Goal: Task Accomplishment & Management: Manage account settings

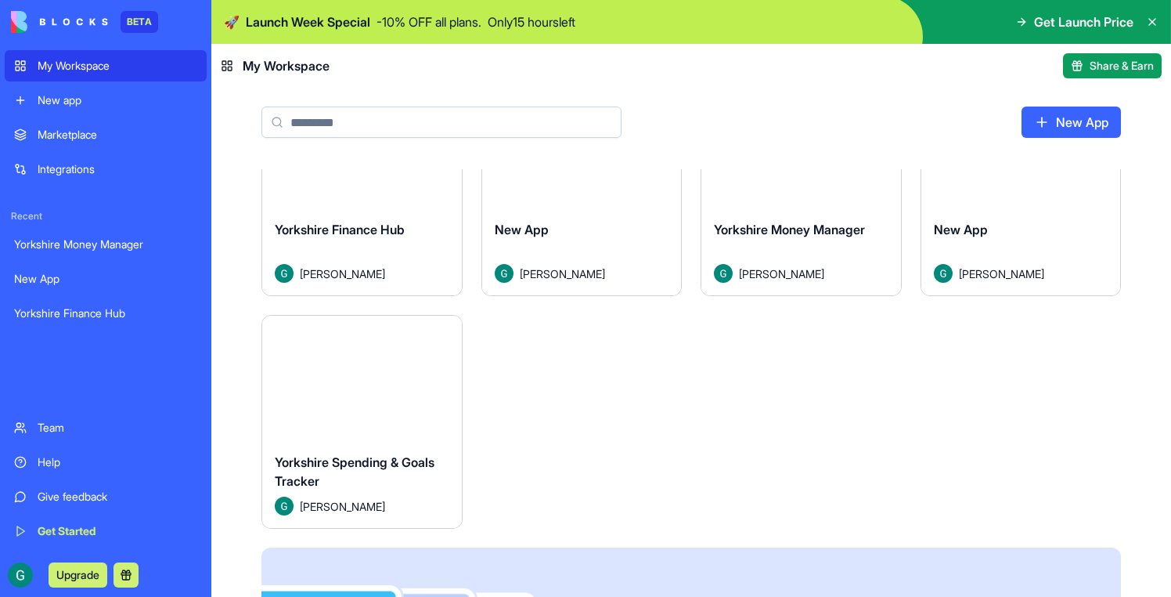
scroll to position [88, 0]
click at [396, 374] on button "Launch" at bounding box center [361, 377] width 117 height 31
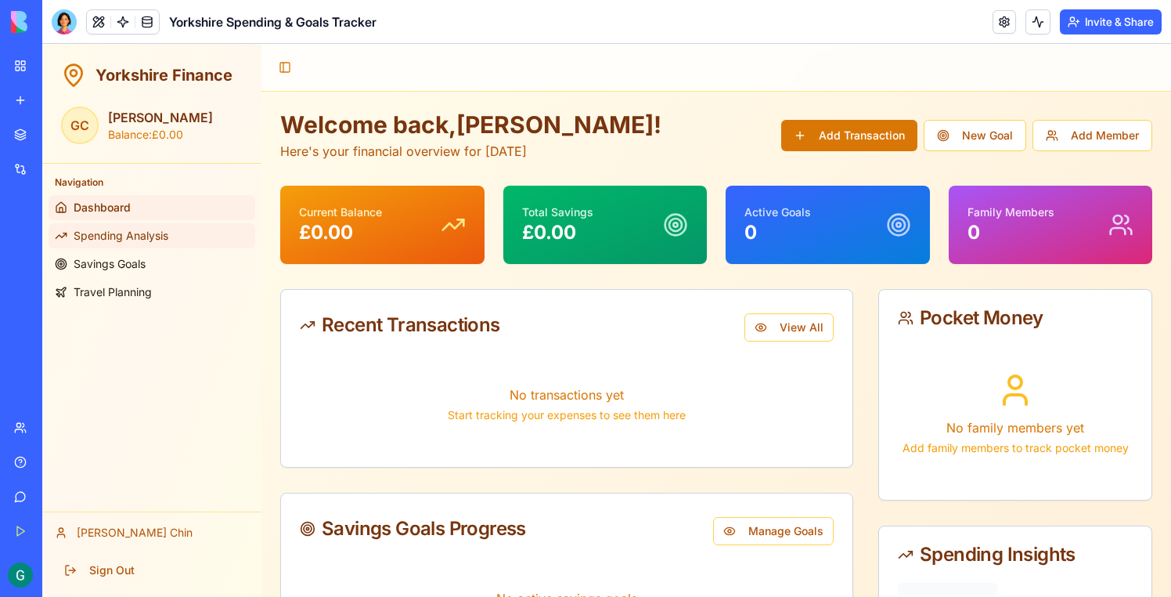
click at [136, 229] on span "Spending Analysis" at bounding box center [121, 236] width 95 height 16
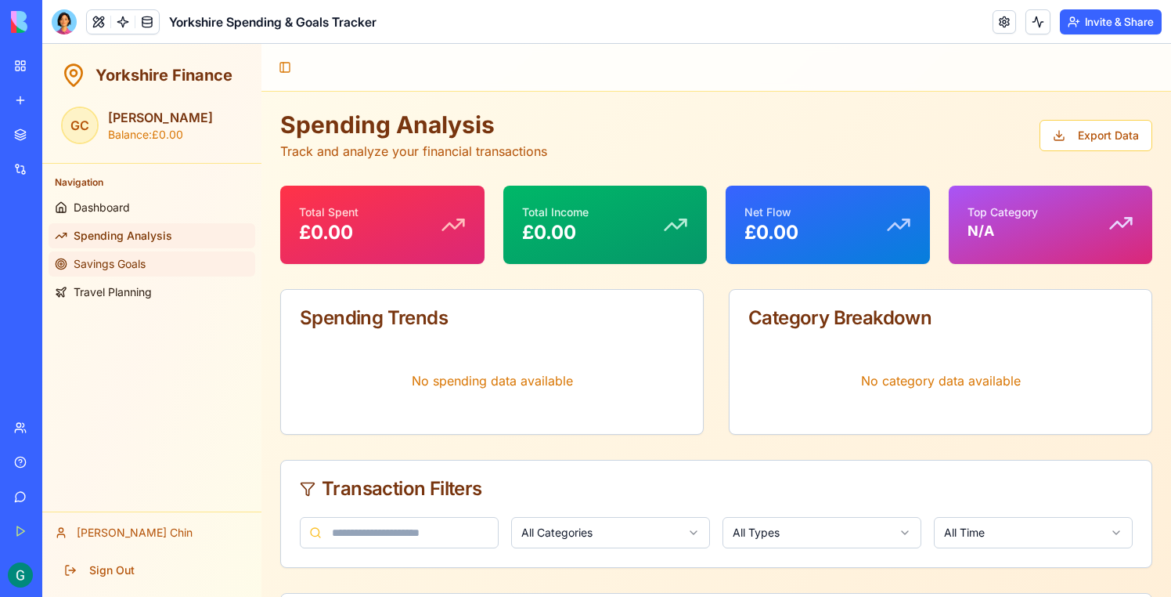
click at [137, 265] on span "Savings Goals" at bounding box center [110, 264] width 72 height 16
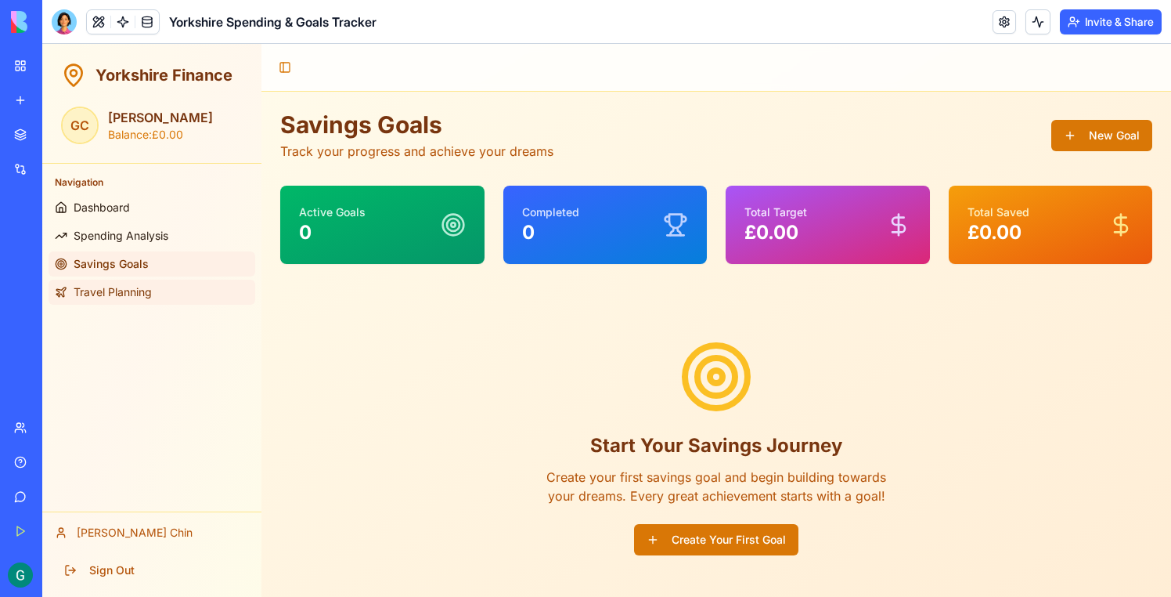
click at [146, 296] on span "Travel Planning" at bounding box center [113, 292] width 78 height 16
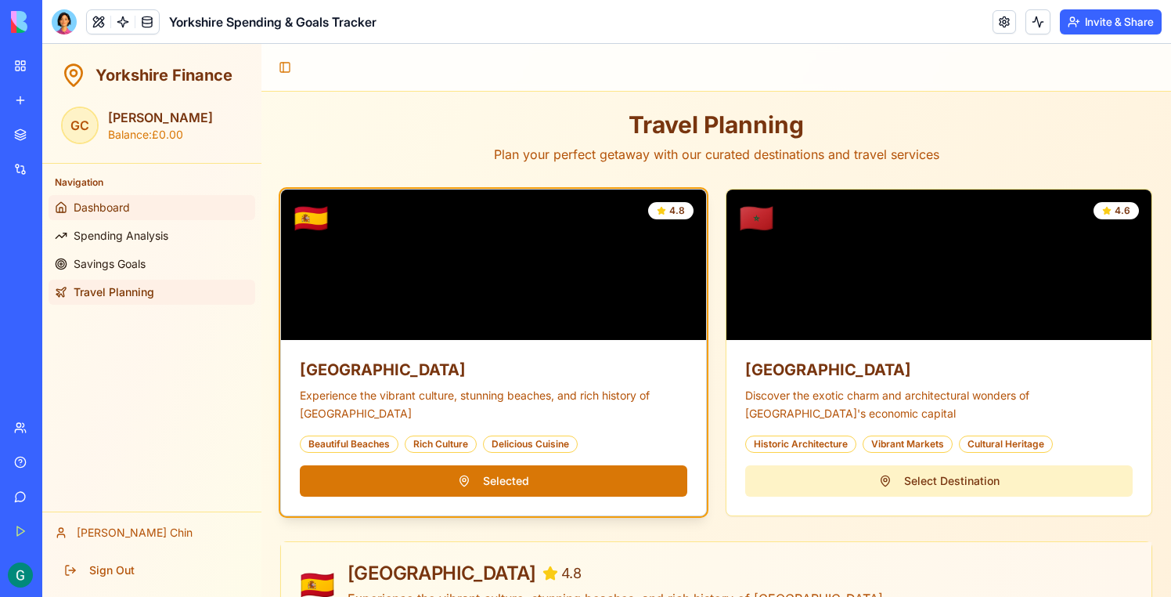
click at [98, 212] on span "Dashboard" at bounding box center [102, 208] width 56 height 16
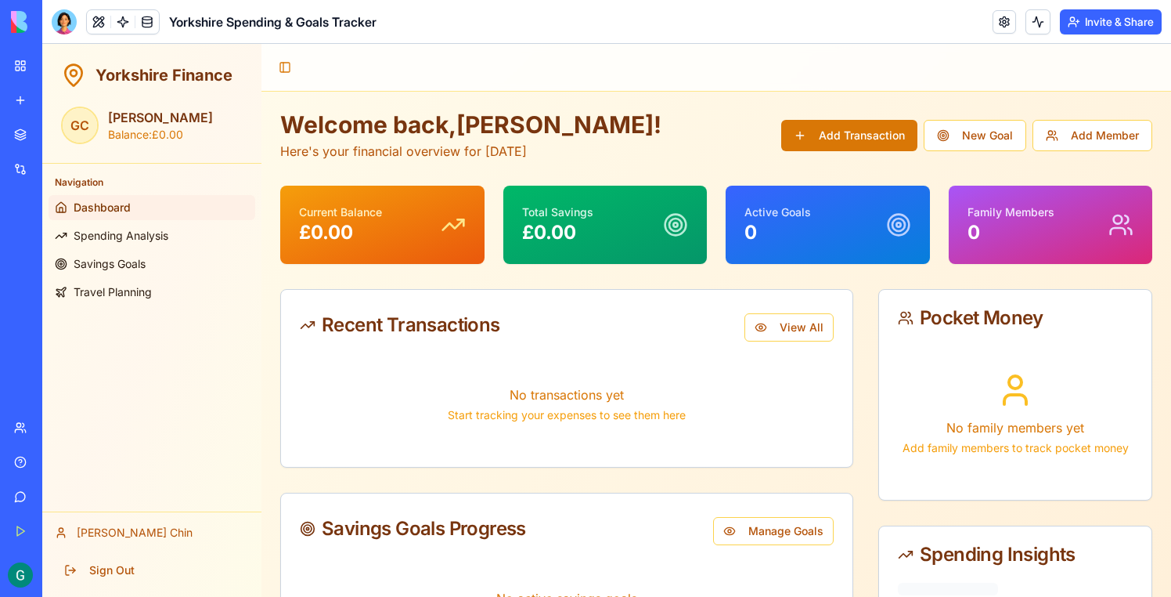
click at [19, 54] on link "My Workspace" at bounding box center [36, 65] width 63 height 31
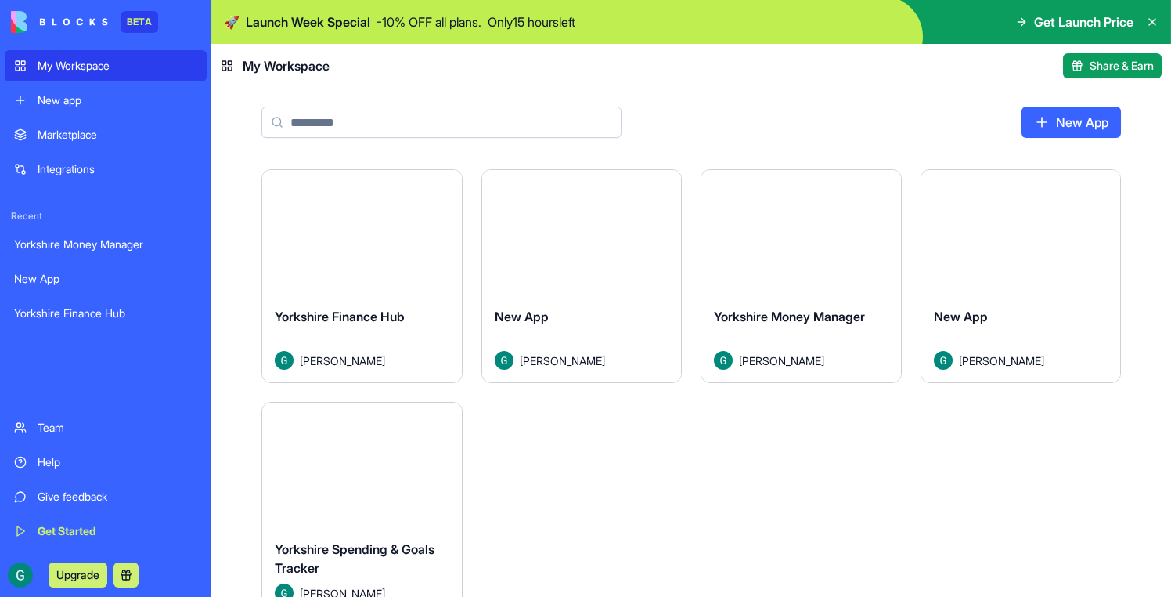
click at [406, 232] on button "Launch" at bounding box center [361, 232] width 117 height 31
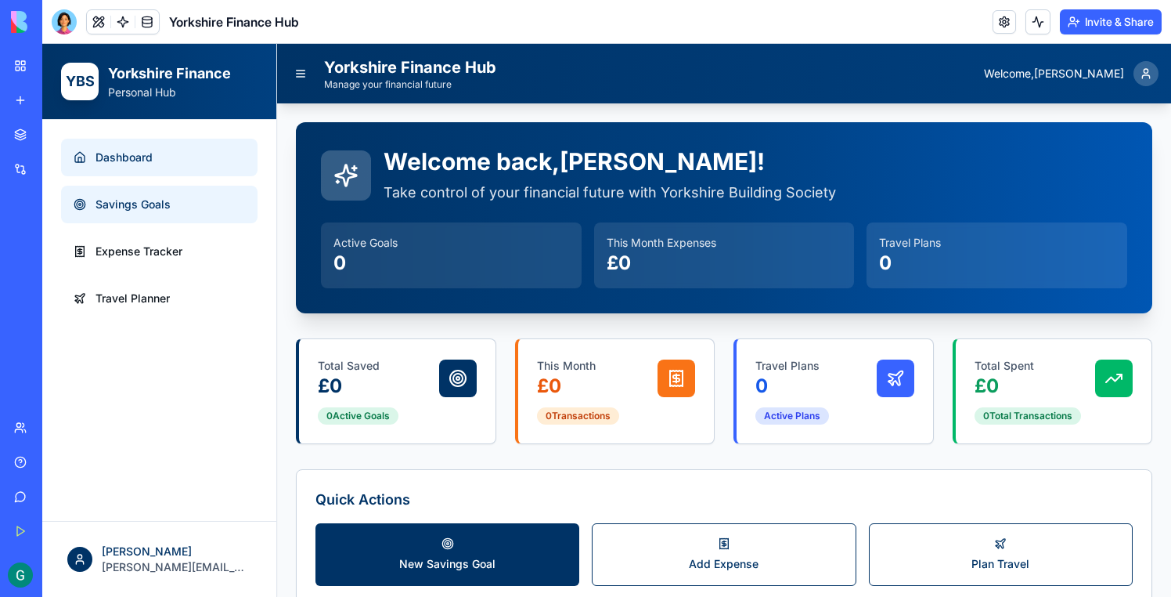
click at [142, 218] on link "Savings Goals" at bounding box center [159, 205] width 197 height 38
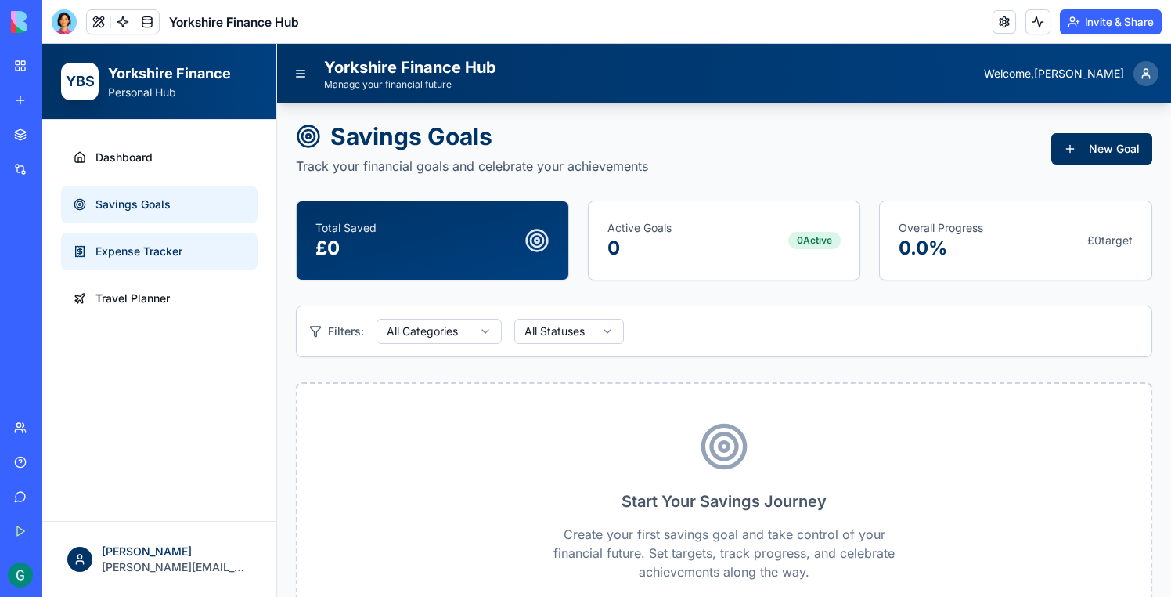
click at [155, 245] on span "Expense Tracker" at bounding box center [139, 252] width 87 height 16
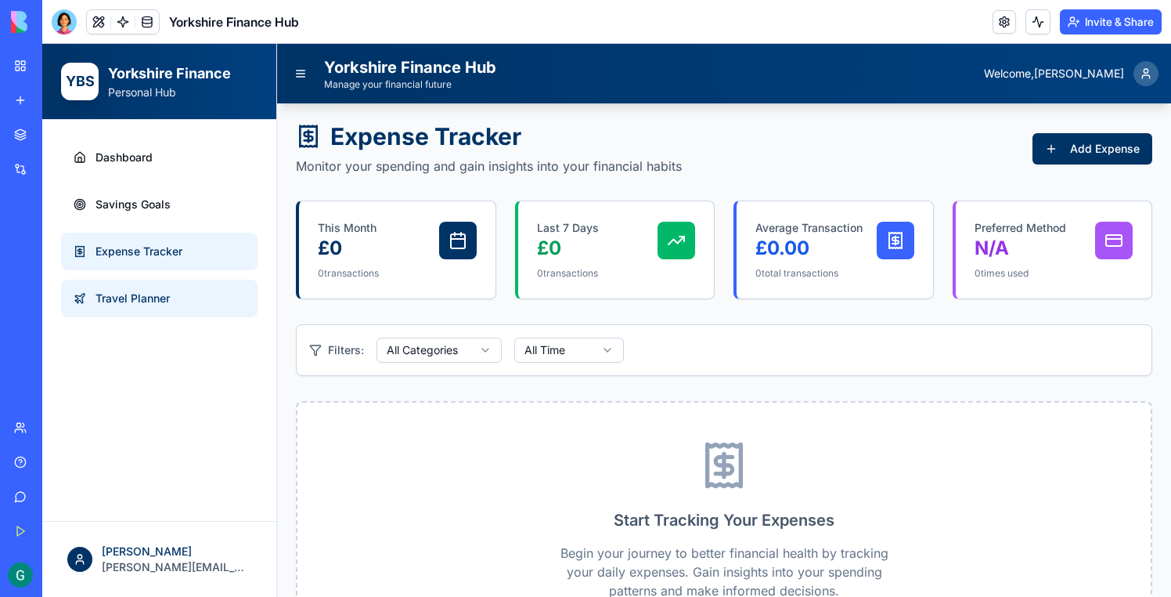
click at [155, 297] on span "Travel Planner" at bounding box center [133, 298] width 74 height 16
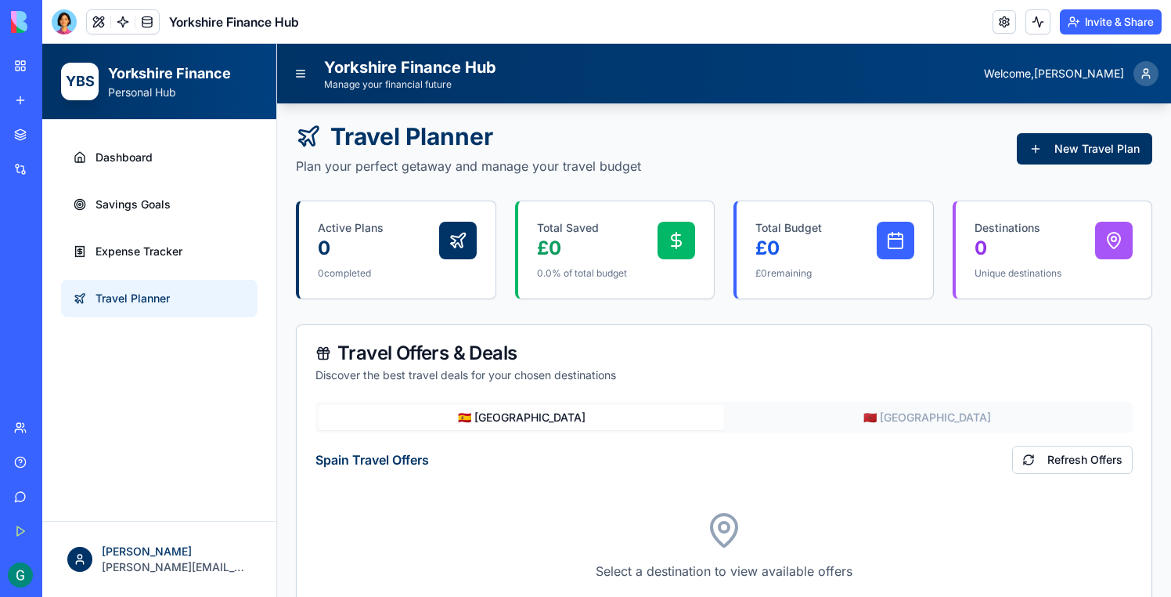
click at [18, 62] on link "My Workspace" at bounding box center [36, 65] width 63 height 31
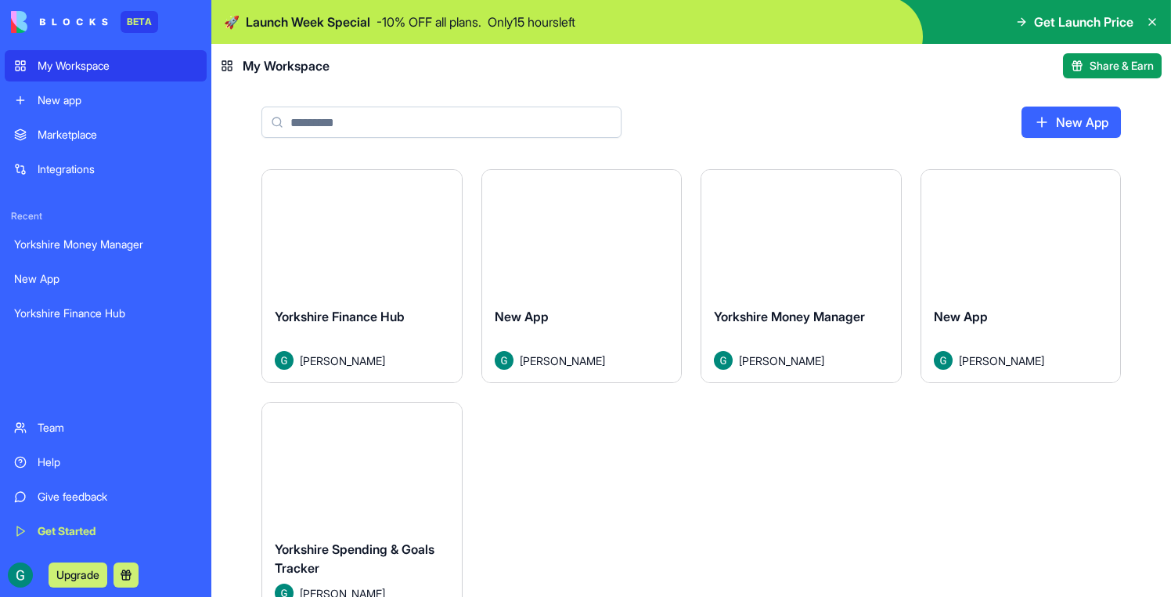
click at [1010, 246] on button "Launch" at bounding box center [1020, 232] width 117 height 31
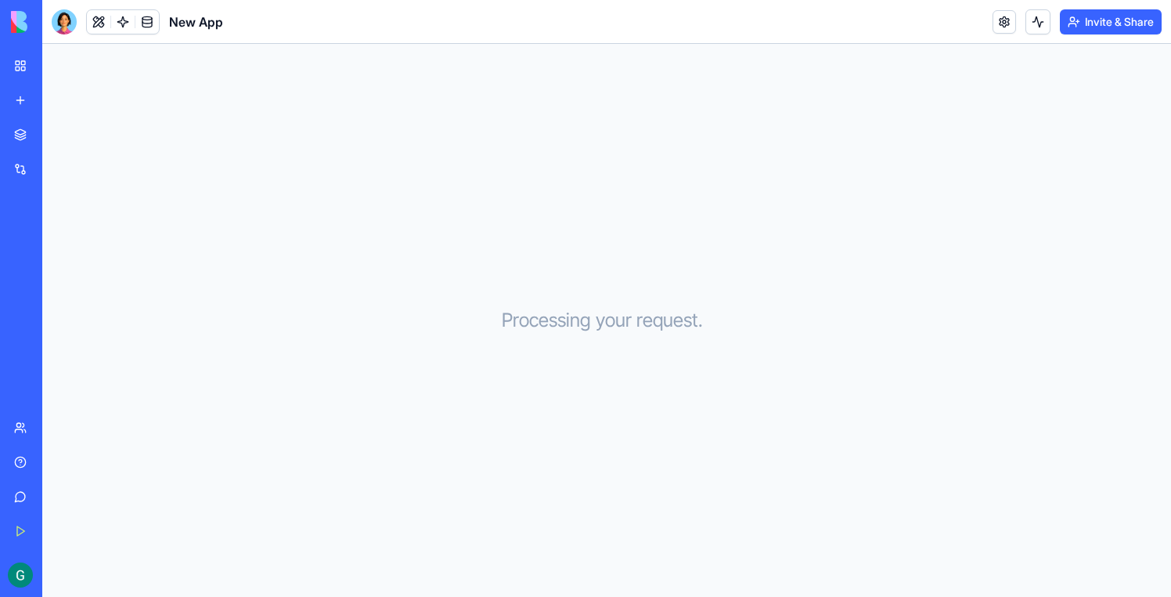
click at [64, 23] on div at bounding box center [64, 21] width 25 height 25
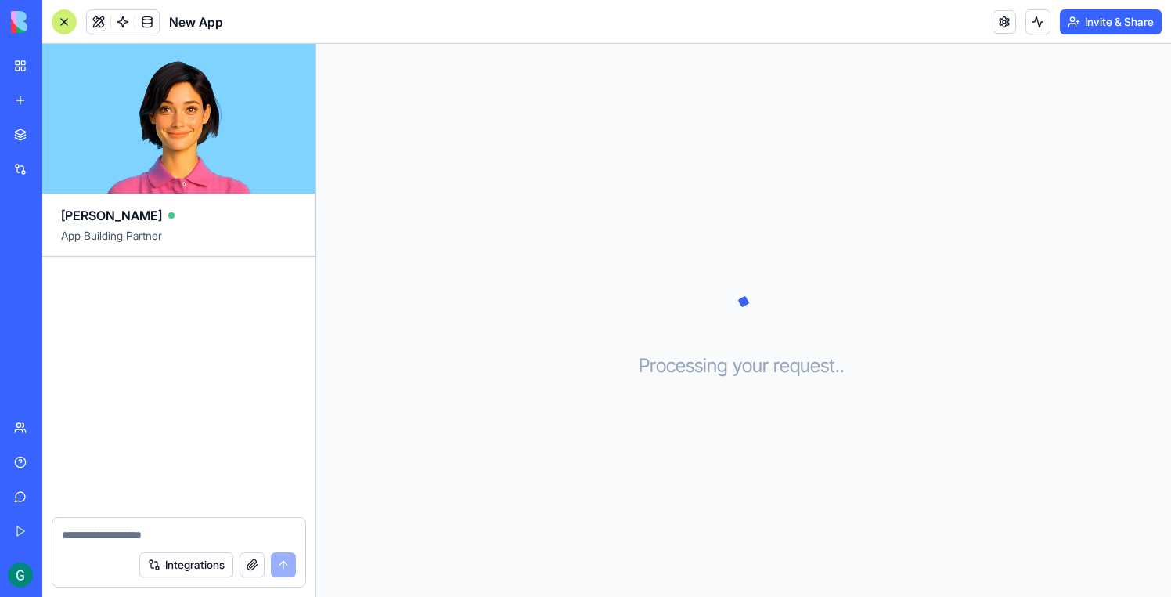
click at [23, 65] on link "My Workspace" at bounding box center [36, 65] width 63 height 31
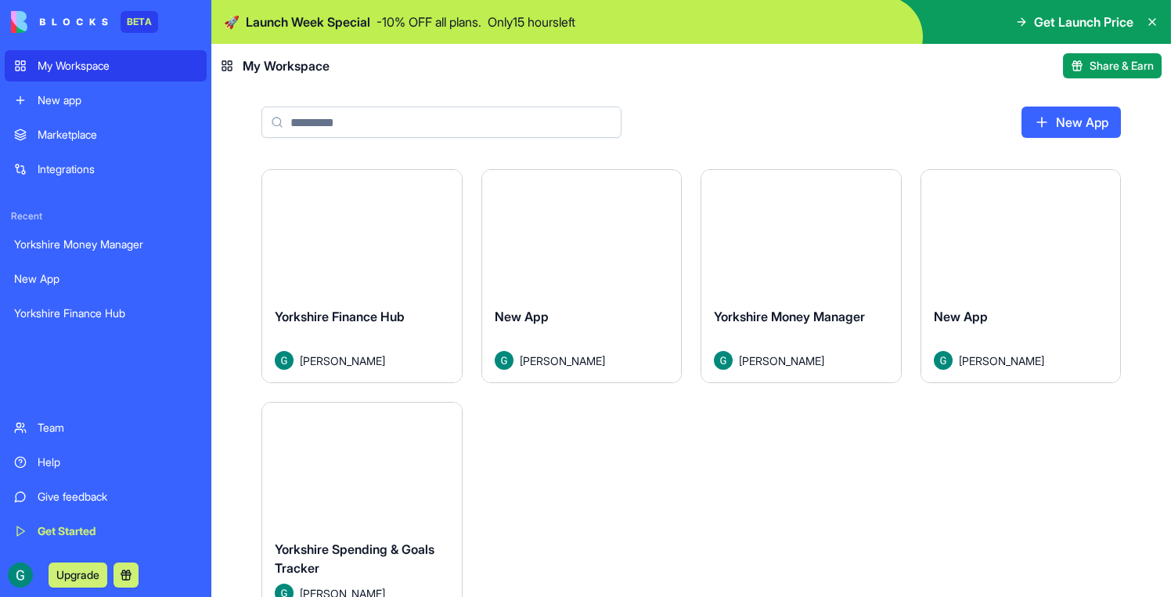
click at [794, 265] on div "Launch" at bounding box center [802, 232] width 200 height 124
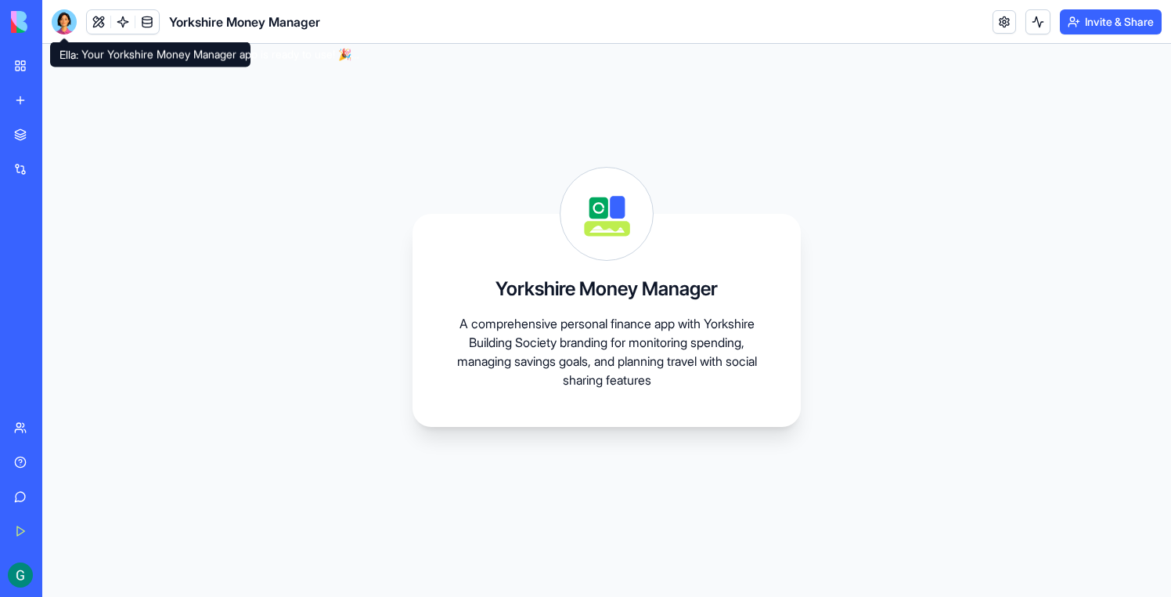
click at [60, 20] on div at bounding box center [64, 21] width 25 height 25
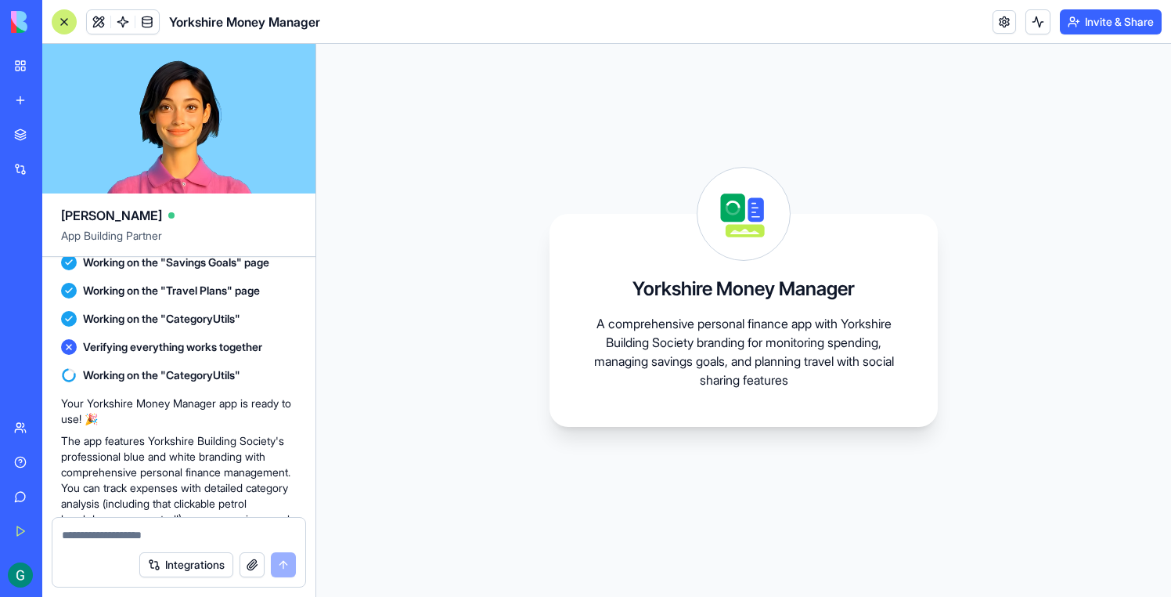
scroll to position [713, 0]
click at [34, 56] on link "My Workspace" at bounding box center [36, 65] width 63 height 31
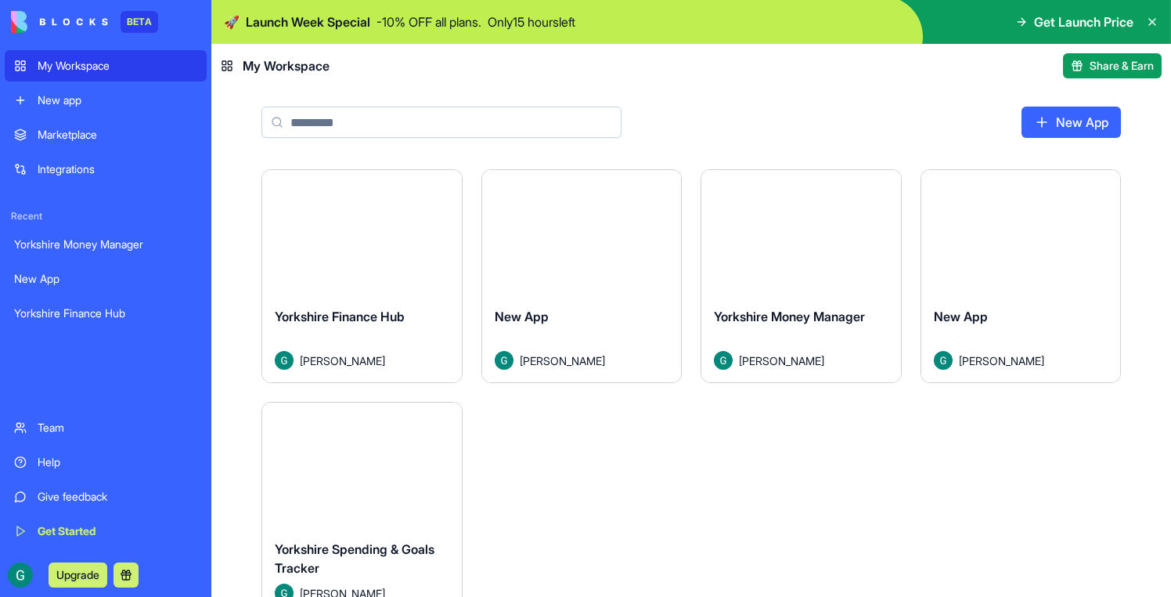
click at [603, 270] on div "Launch" at bounding box center [582, 232] width 200 height 124
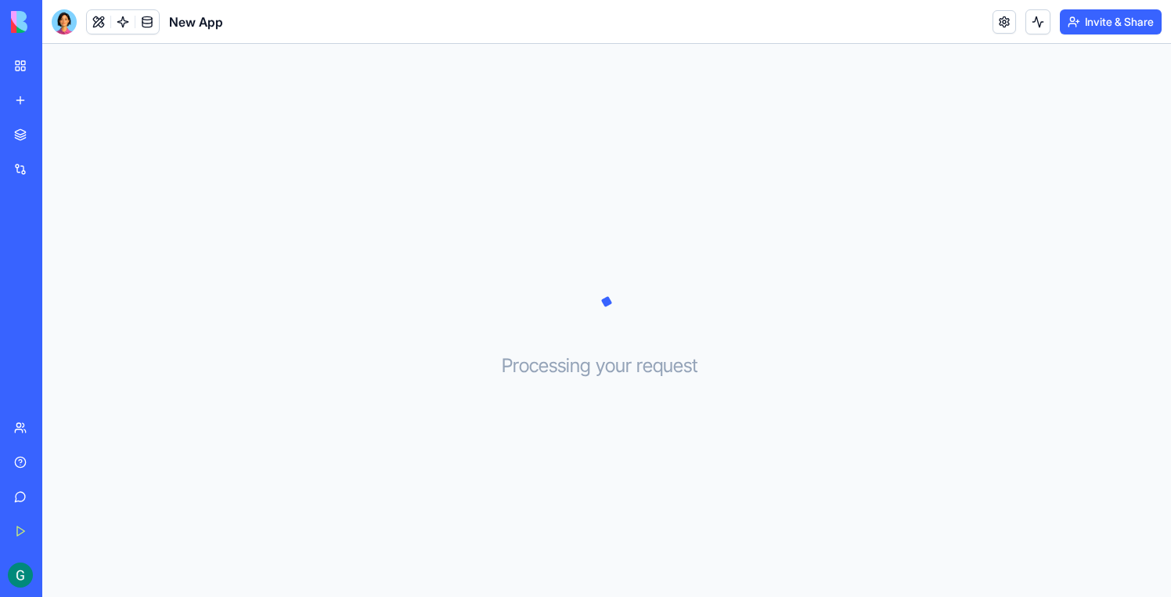
click at [61, 25] on img at bounding box center [59, 22] width 97 height 22
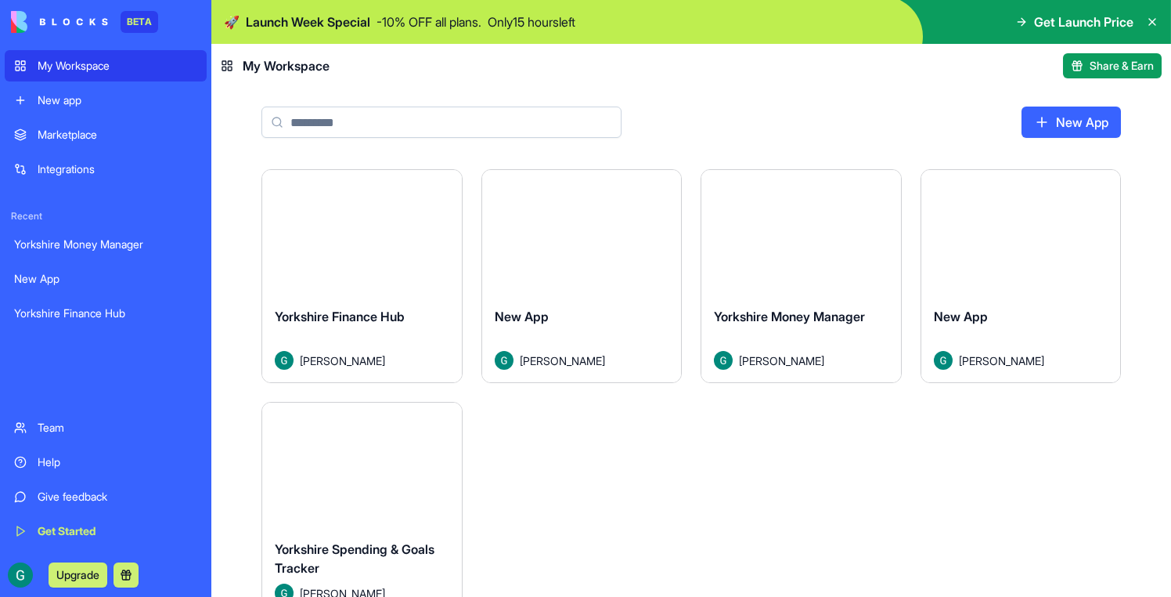
click at [576, 229] on button "Launch" at bounding box center [581, 232] width 117 height 31
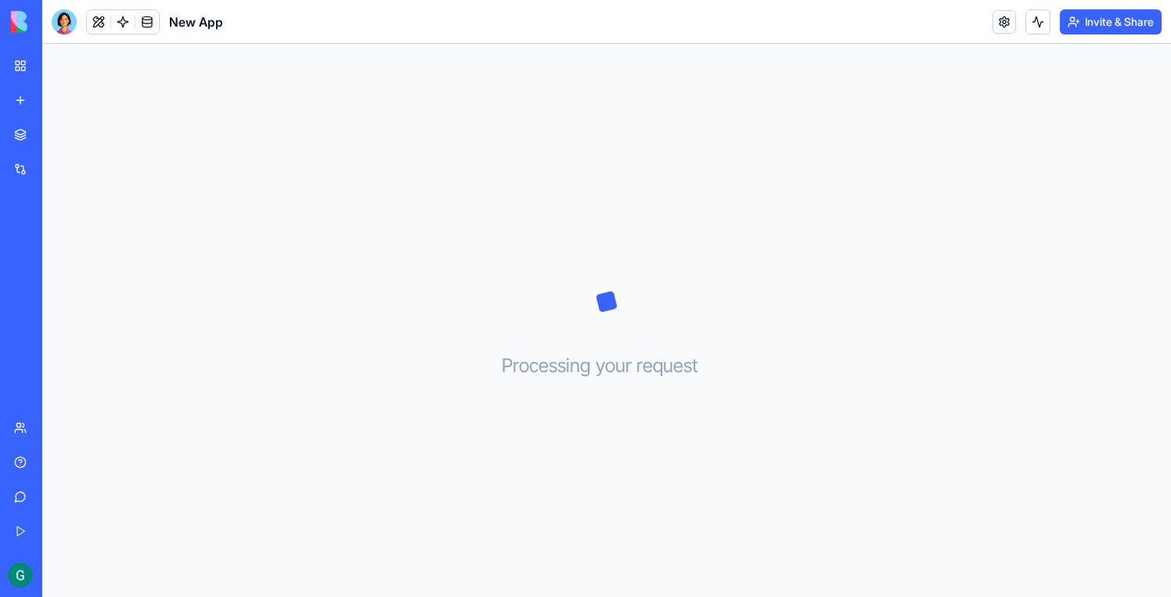
click at [67, 30] on div at bounding box center [64, 21] width 25 height 25
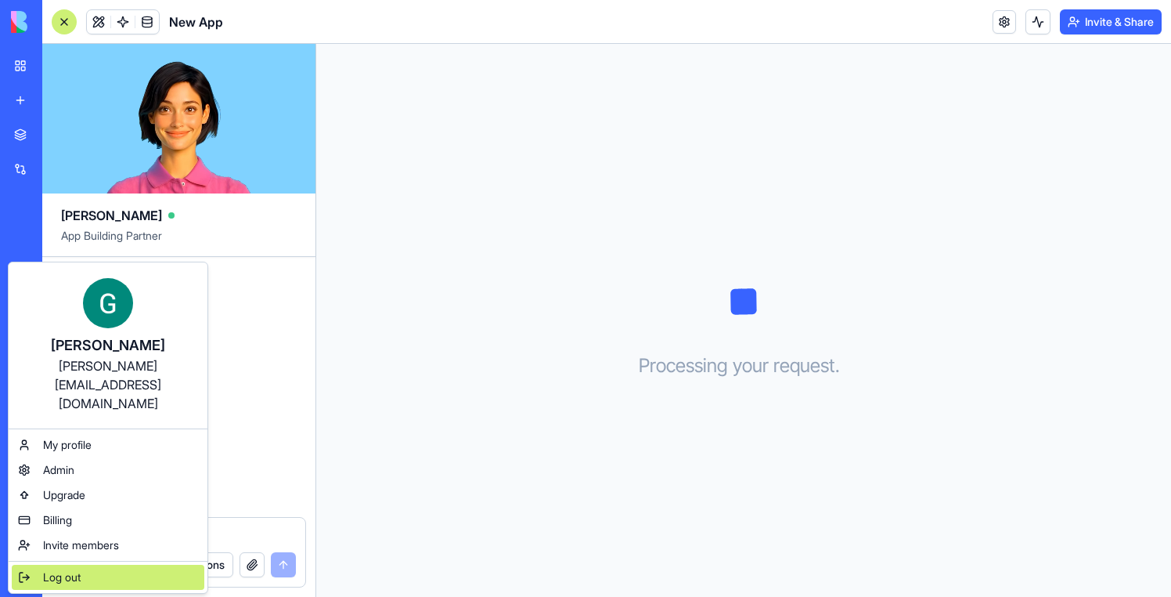
click at [56, 569] on span "Log out" at bounding box center [62, 577] width 38 height 16
